Goal: Information Seeking & Learning: Check status

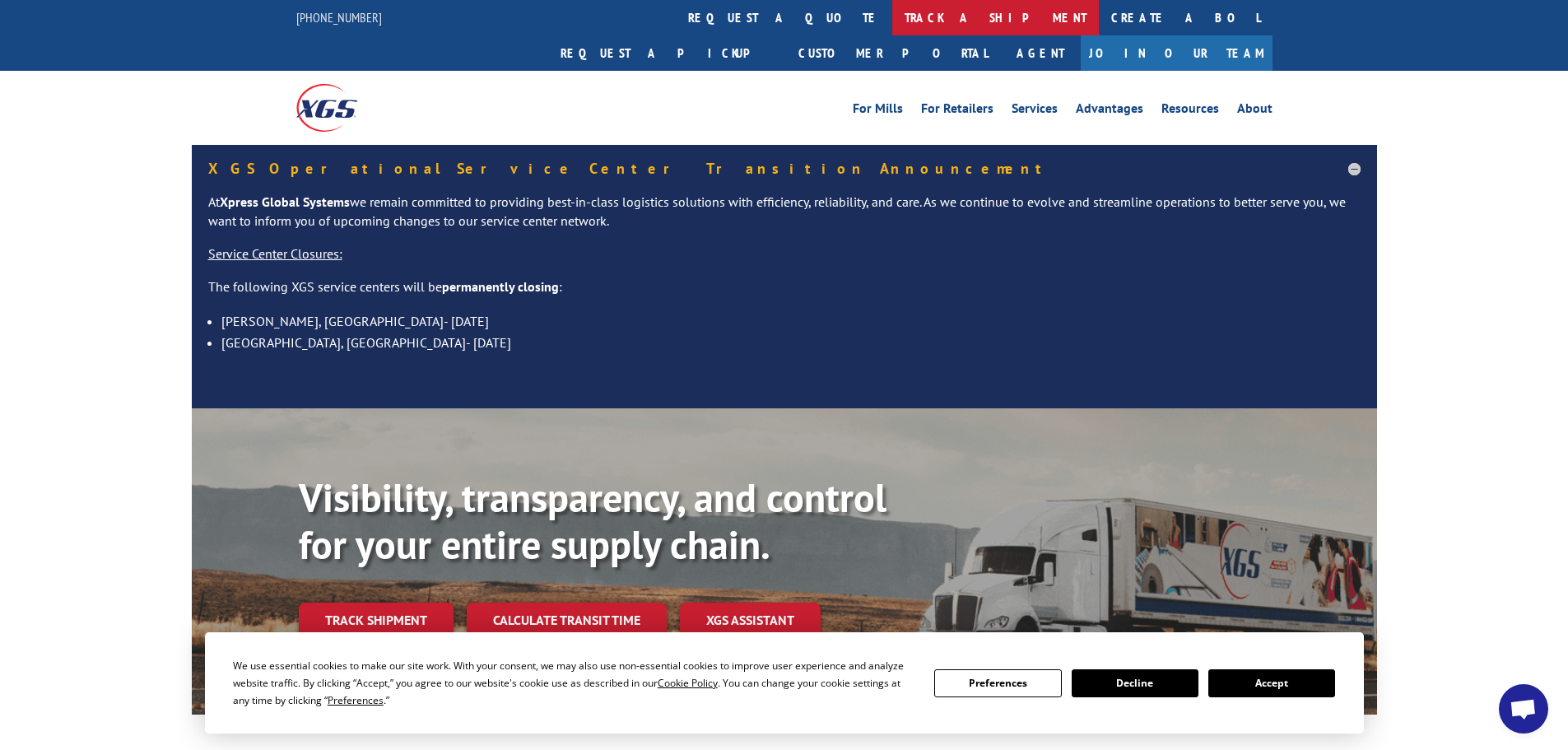
click at [892, 28] on link "track a shipment" at bounding box center [995, 17] width 207 height 35
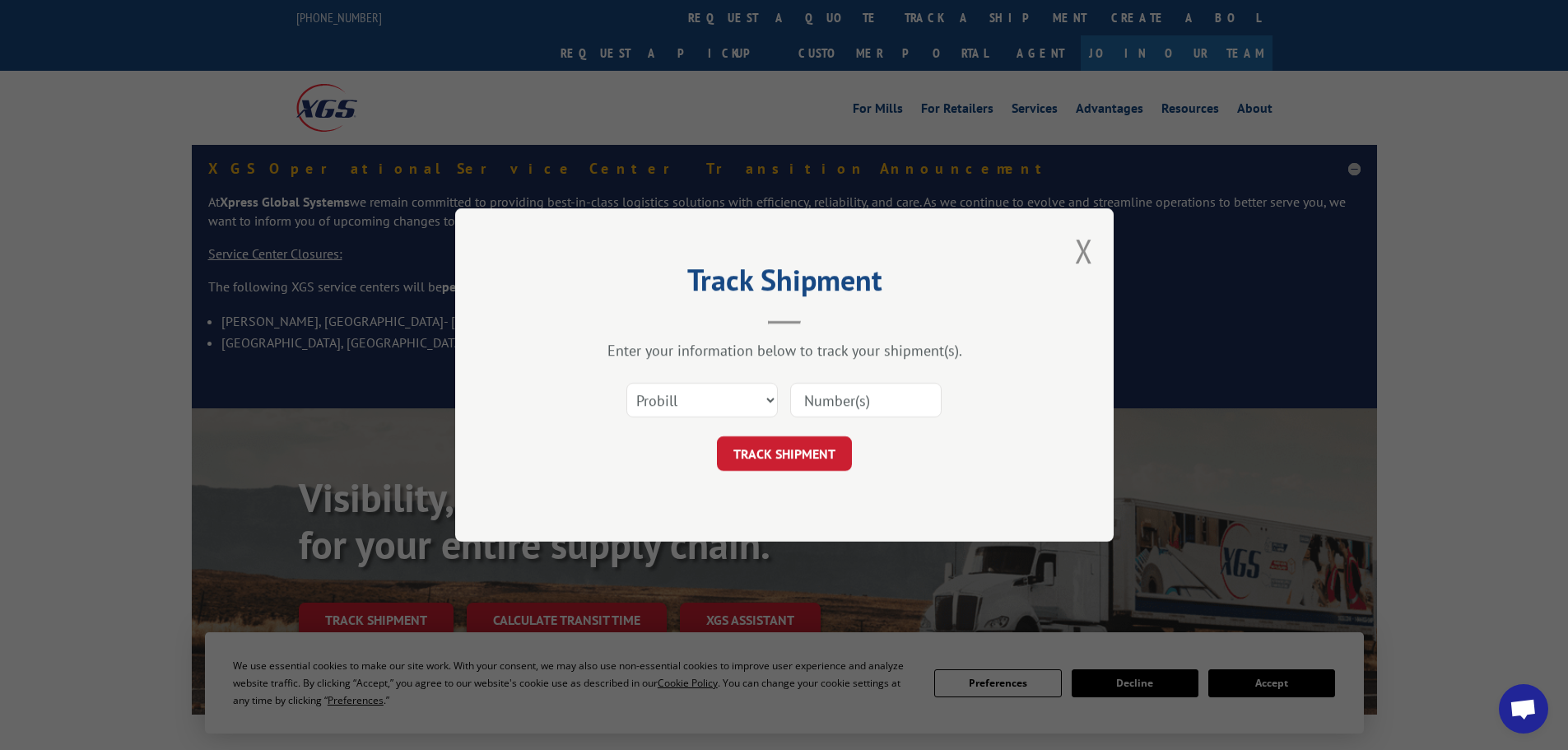
click at [833, 399] on input at bounding box center [865, 400] width 152 height 34
paste input "5092141"
type input "5092141"
click at [682, 410] on select "Select category... Probill BOL PO" at bounding box center [702, 400] width 152 height 34
select select "bol"
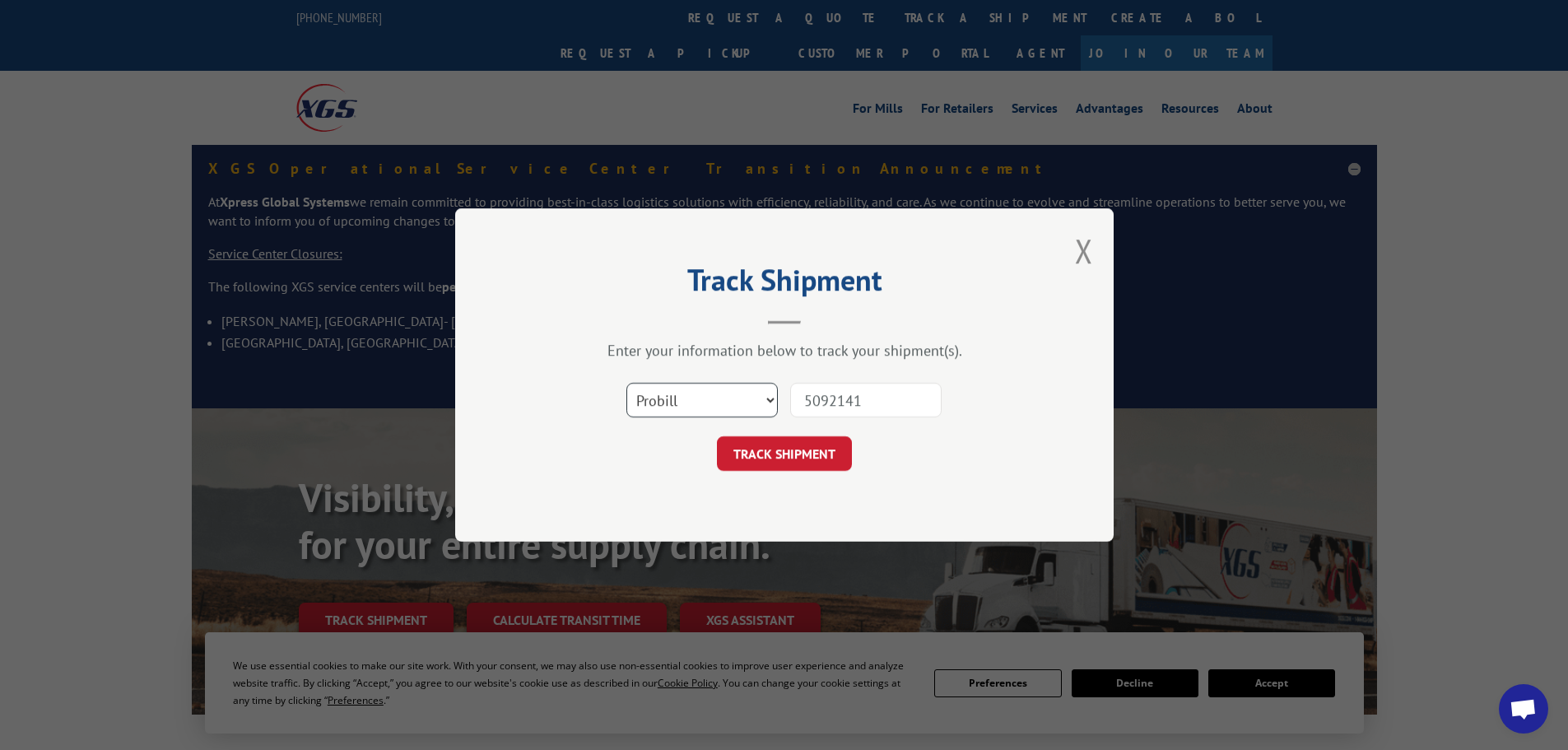
click at [626, 382] on select "Select category... Probill BOL PO" at bounding box center [702, 400] width 152 height 34
click at [814, 448] on button "TRACK SHIPMENT" at bounding box center [784, 453] width 135 height 34
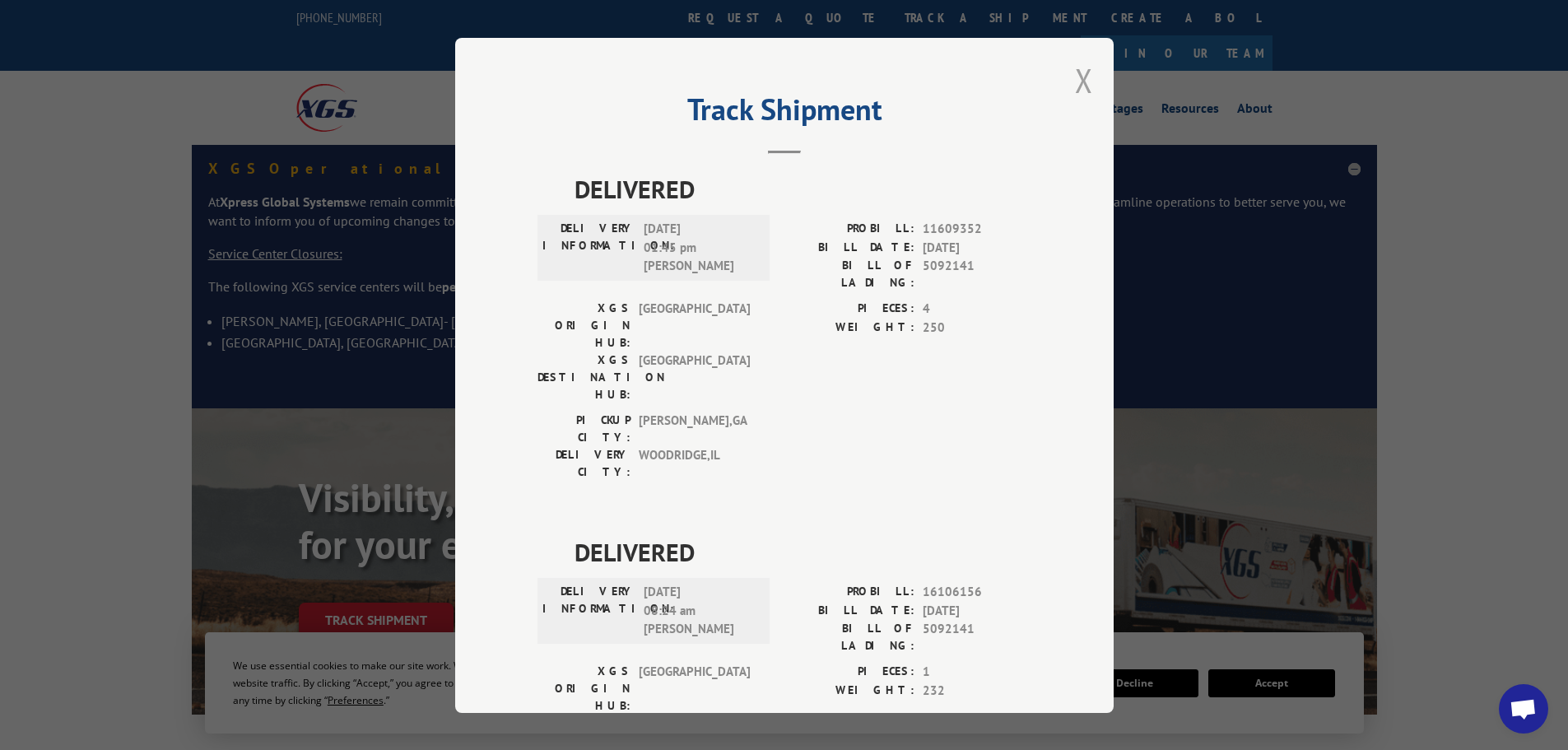
click at [1077, 83] on button "Close modal" at bounding box center [1083, 80] width 18 height 44
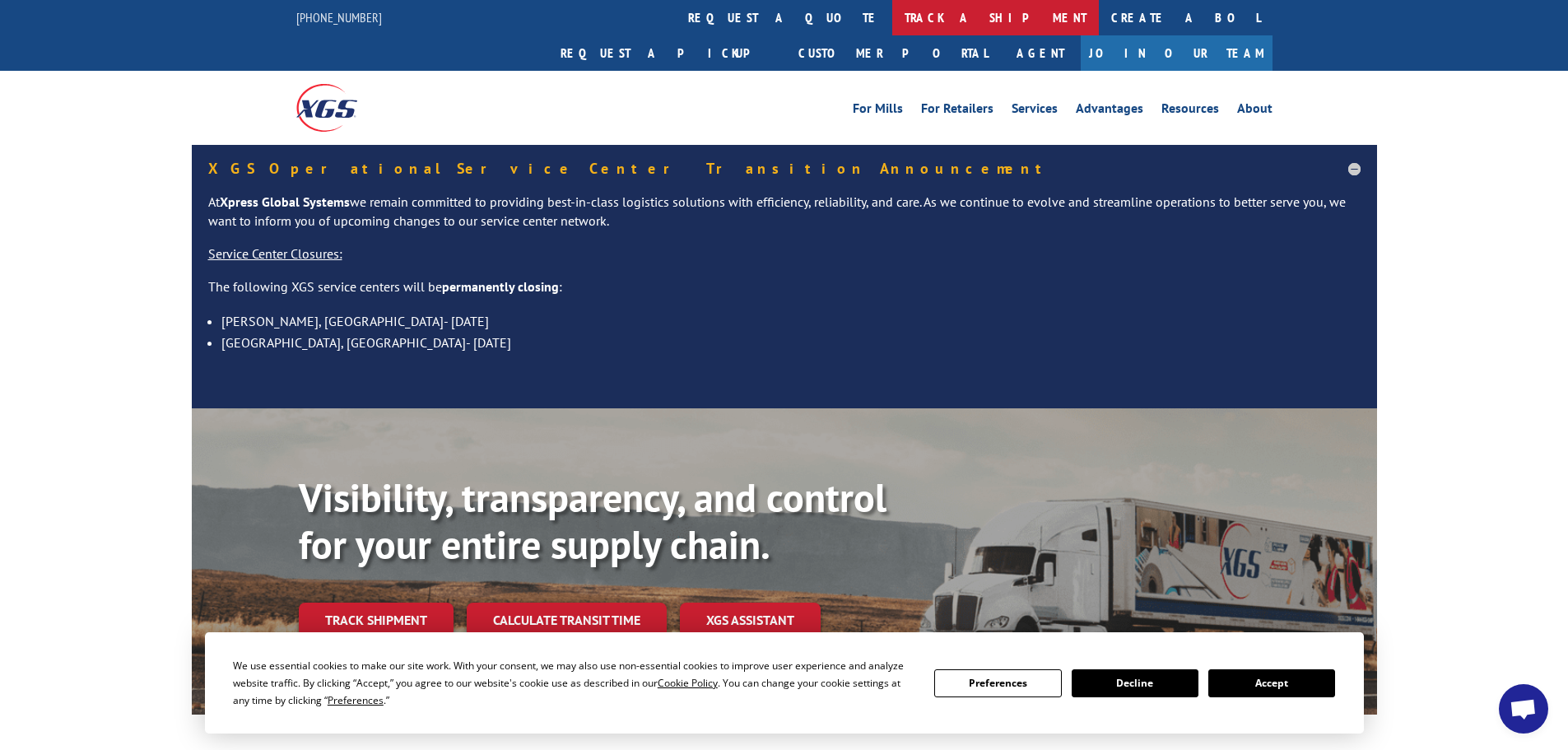
click at [892, 25] on link "track a shipment" at bounding box center [995, 17] width 207 height 35
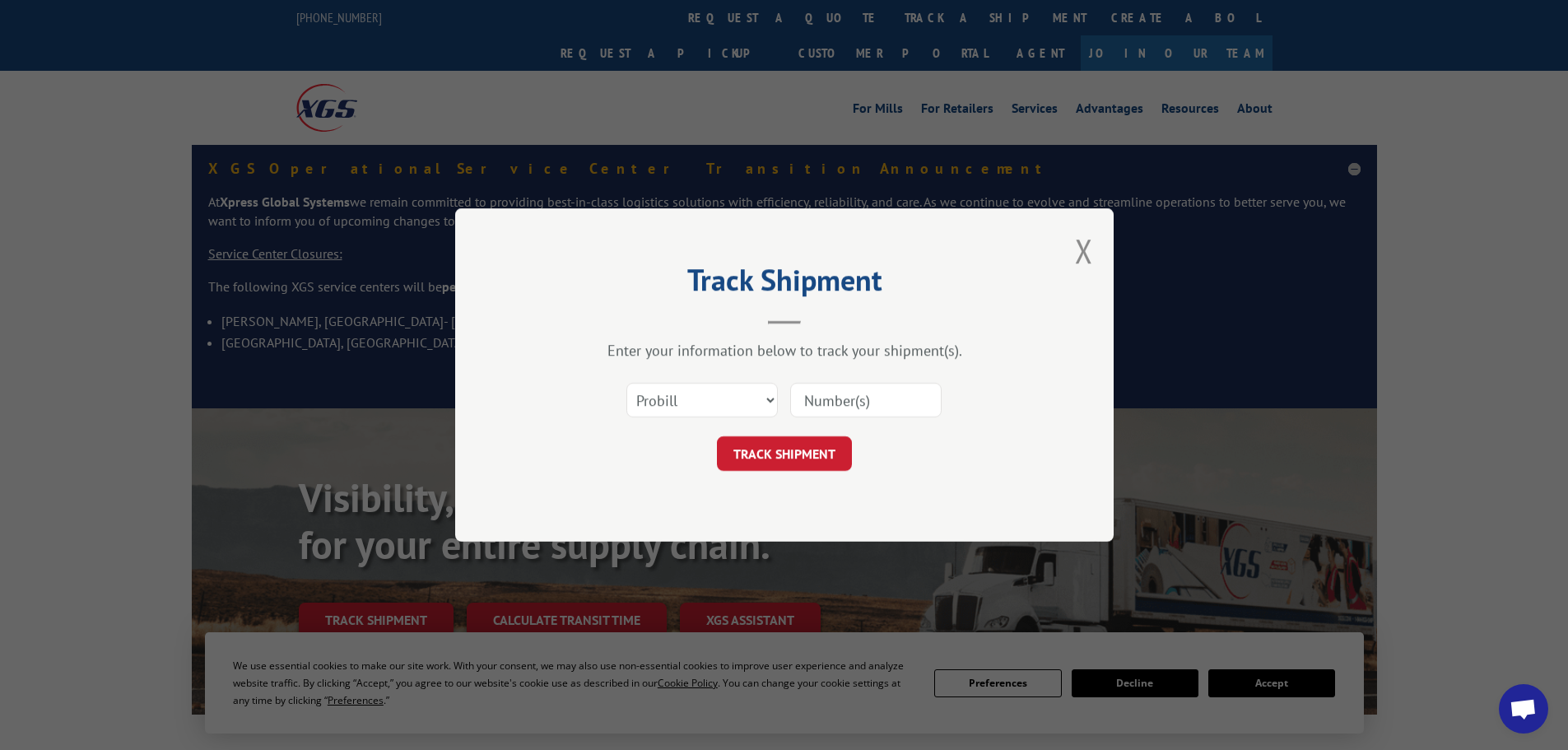
click at [820, 394] on input at bounding box center [865, 400] width 152 height 34
paste input "5124850"
type input "5124850"
click at [710, 395] on select "Select category... Probill BOL PO" at bounding box center [702, 400] width 152 height 34
select select "bol"
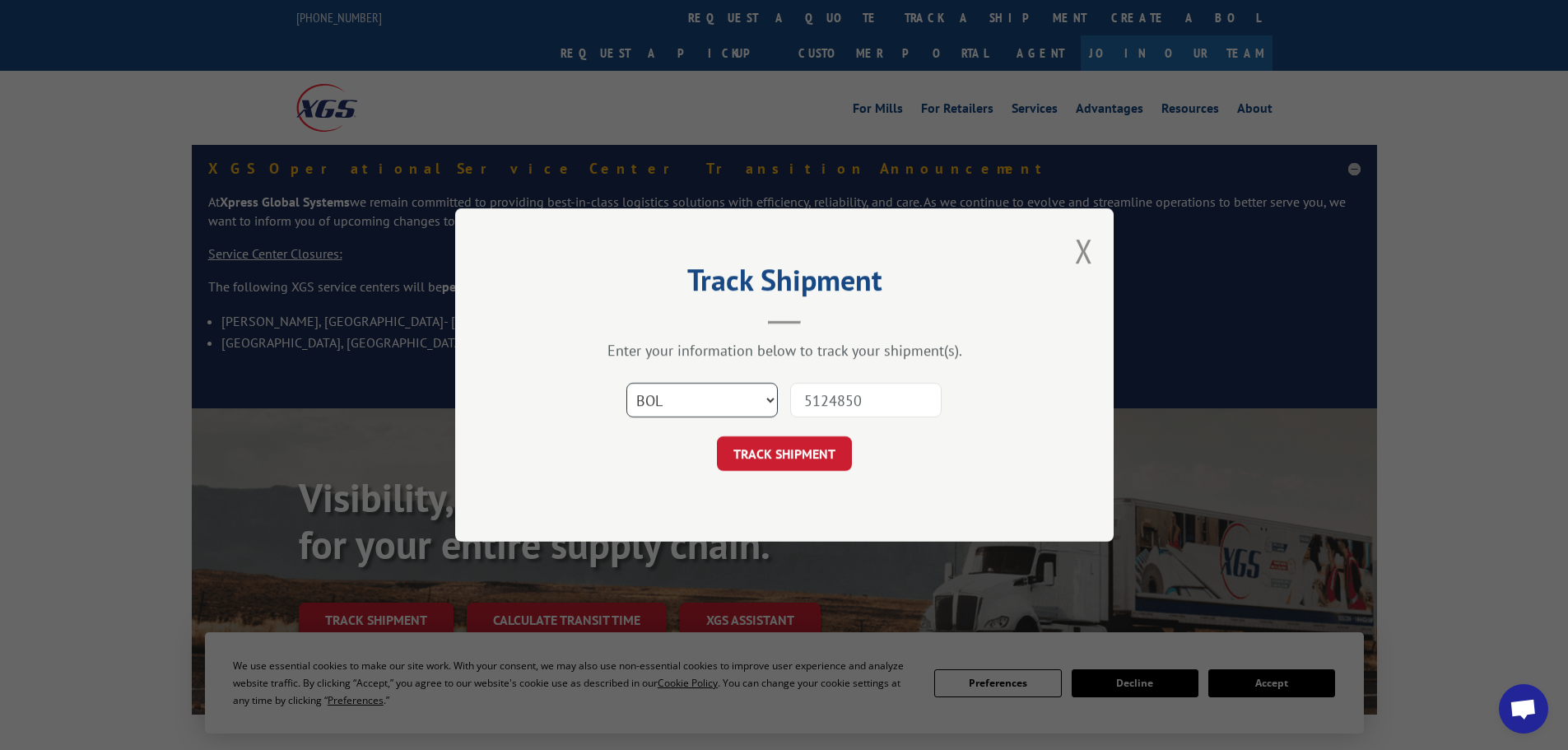
click at [626, 382] on select "Select category... Probill BOL PO" at bounding box center [702, 400] width 152 height 34
click at [759, 449] on button "TRACK SHIPMENT" at bounding box center [784, 453] width 135 height 34
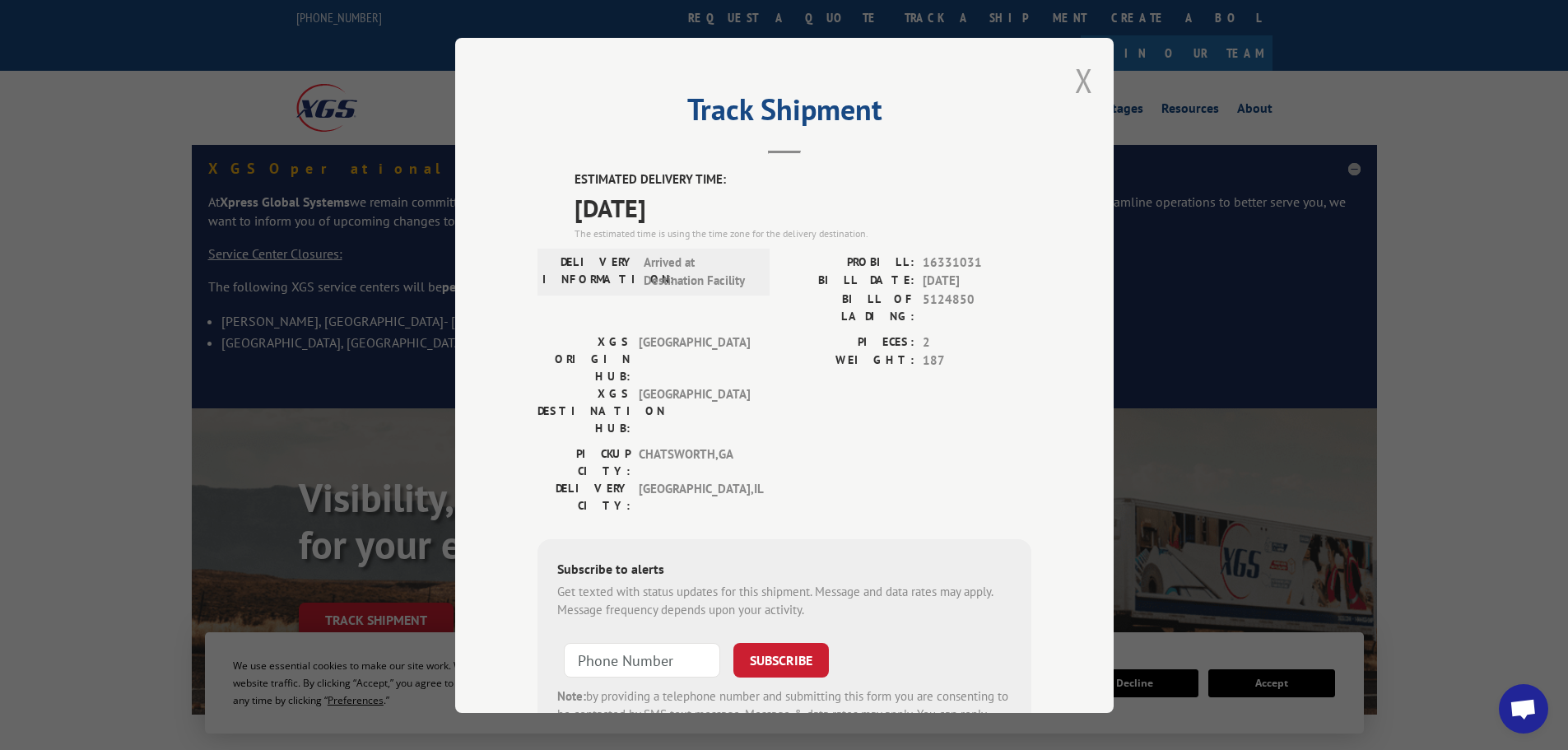
click at [1075, 78] on button "Close modal" at bounding box center [1083, 80] width 18 height 44
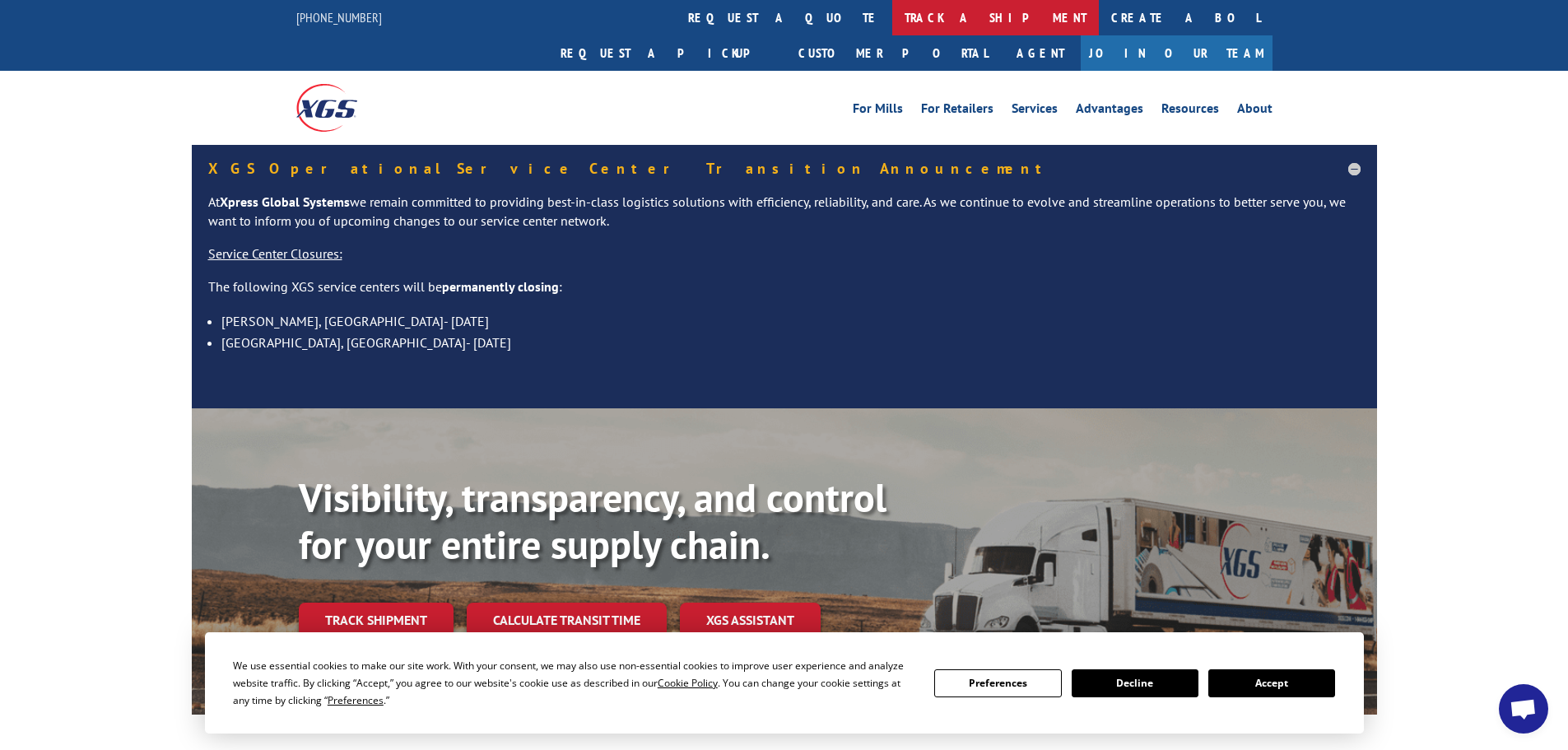
click at [892, 18] on link "track a shipment" at bounding box center [995, 17] width 207 height 35
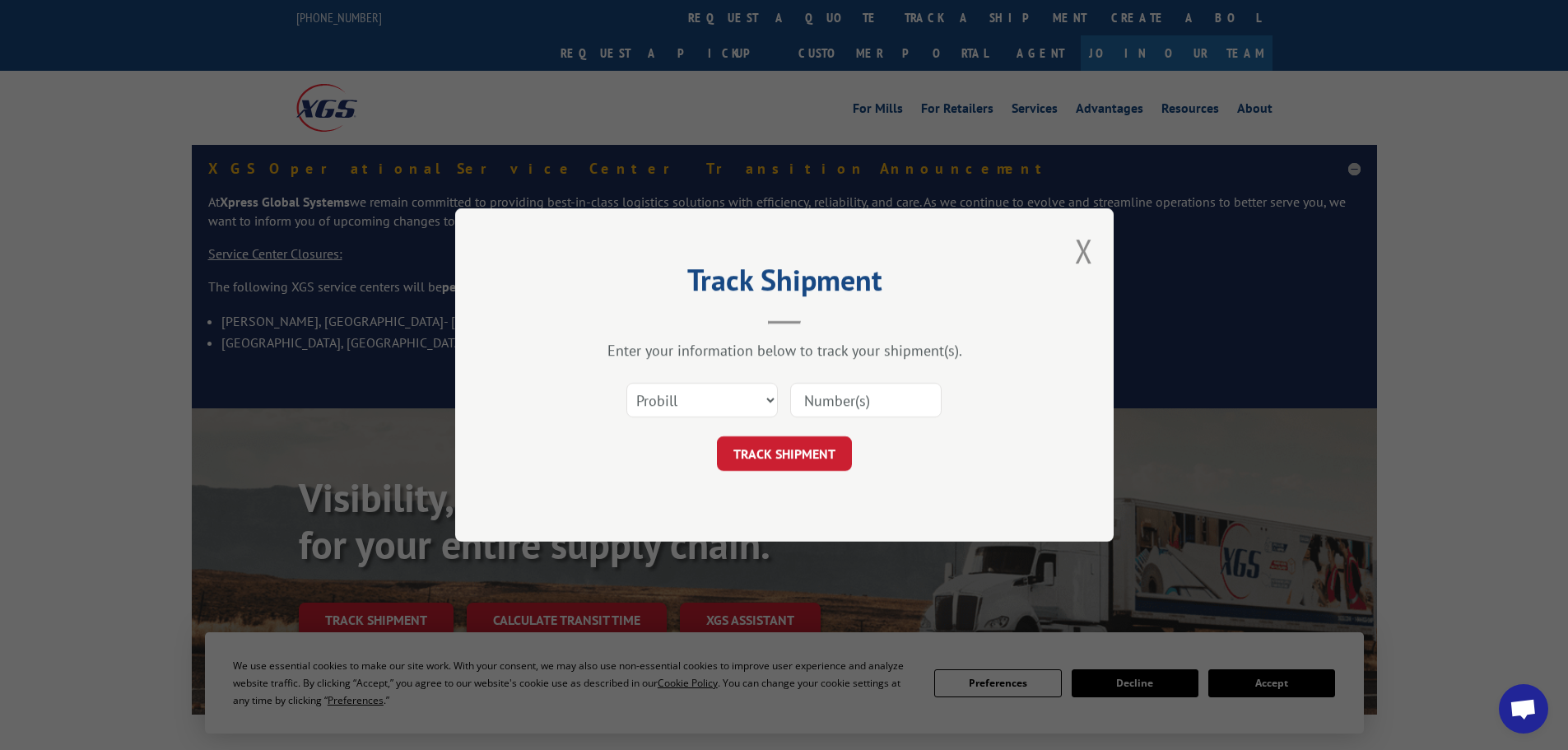
click at [829, 405] on input at bounding box center [865, 400] width 152 height 34
paste input "5106620"
type input "5106620"
drag, startPoint x: 726, startPoint y: 394, endPoint x: 718, endPoint y: 403, distance: 12.0
click at [726, 394] on select "Select category... Probill BOL PO" at bounding box center [702, 400] width 152 height 34
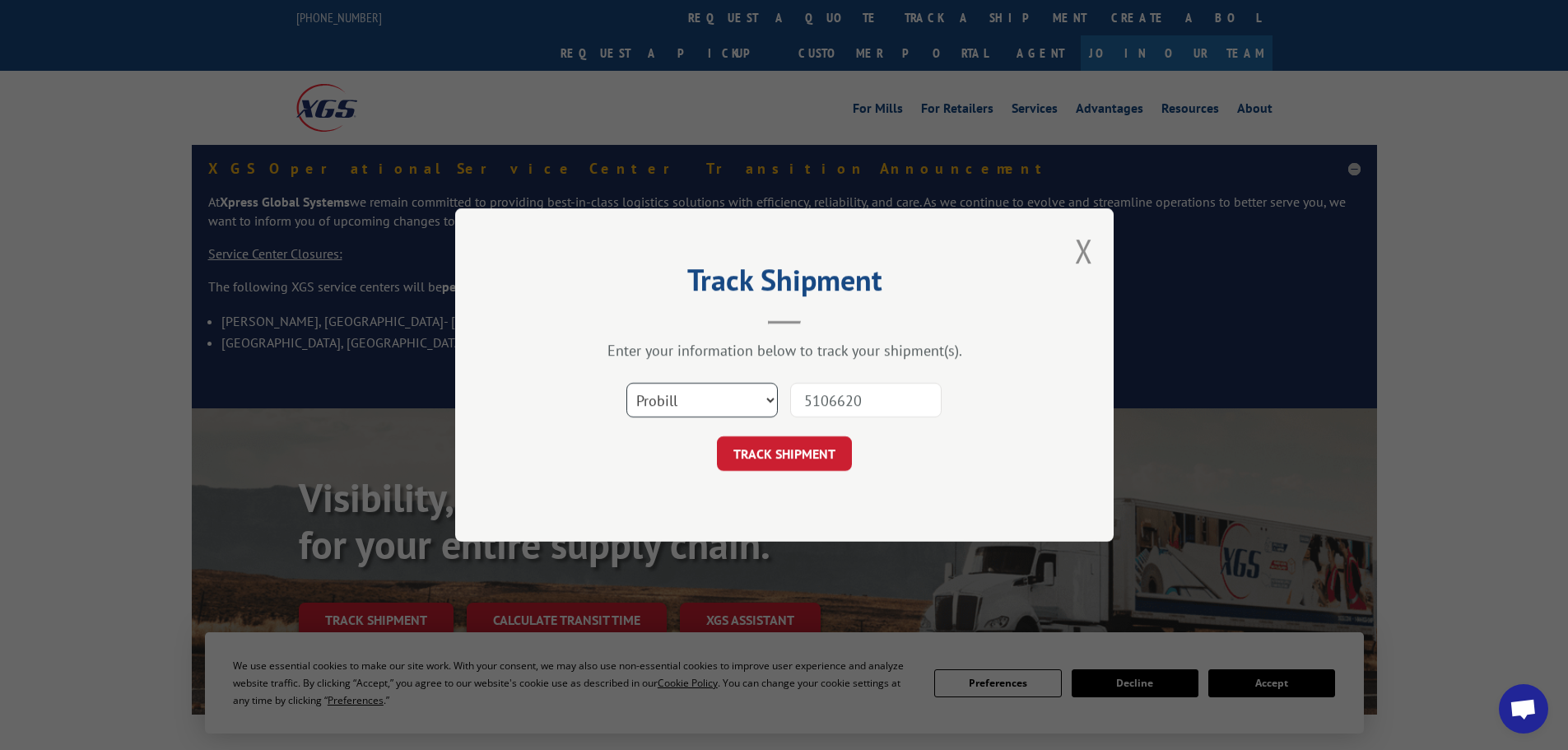
select select "bol"
click at [626, 382] on select "Select category... Probill BOL PO" at bounding box center [702, 400] width 152 height 34
click at [782, 449] on button "TRACK SHIPMENT" at bounding box center [784, 453] width 135 height 34
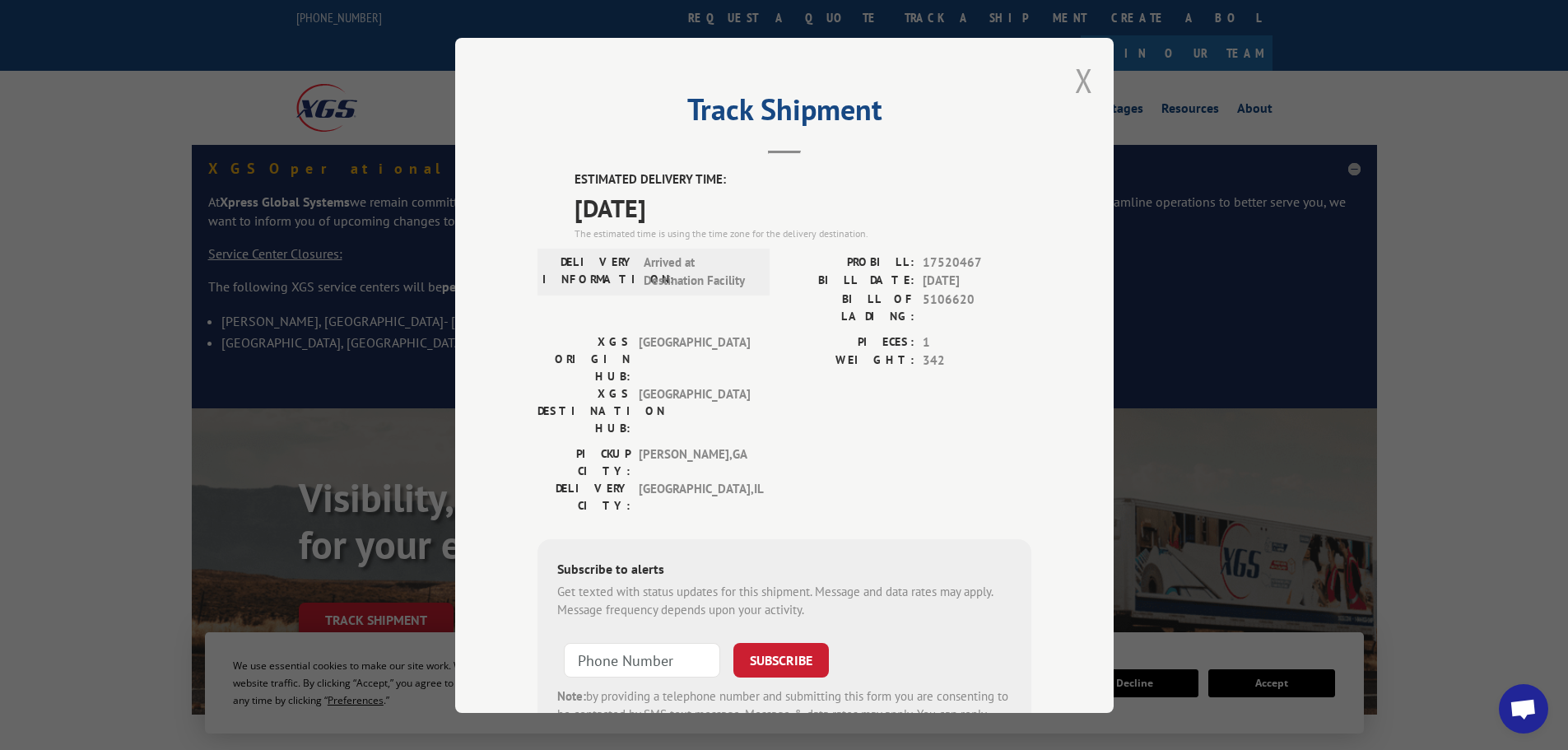
drag, startPoint x: 1080, startPoint y: 75, endPoint x: 544, endPoint y: 6, distance: 540.4
click at [1075, 77] on button "Close modal" at bounding box center [1083, 80] width 18 height 44
